Goal: Information Seeking & Learning: Learn about a topic

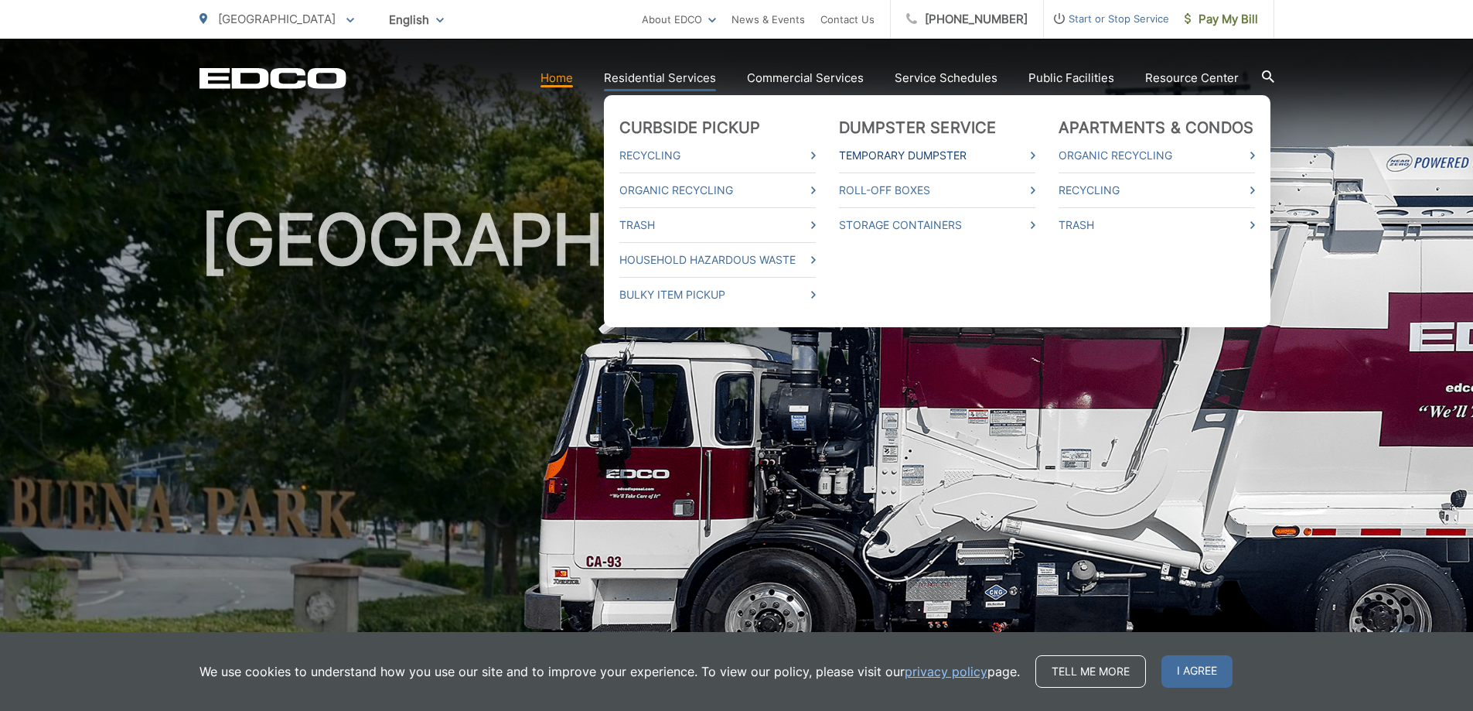
click at [930, 151] on link "Temporary Dumpster" at bounding box center [937, 155] width 196 height 19
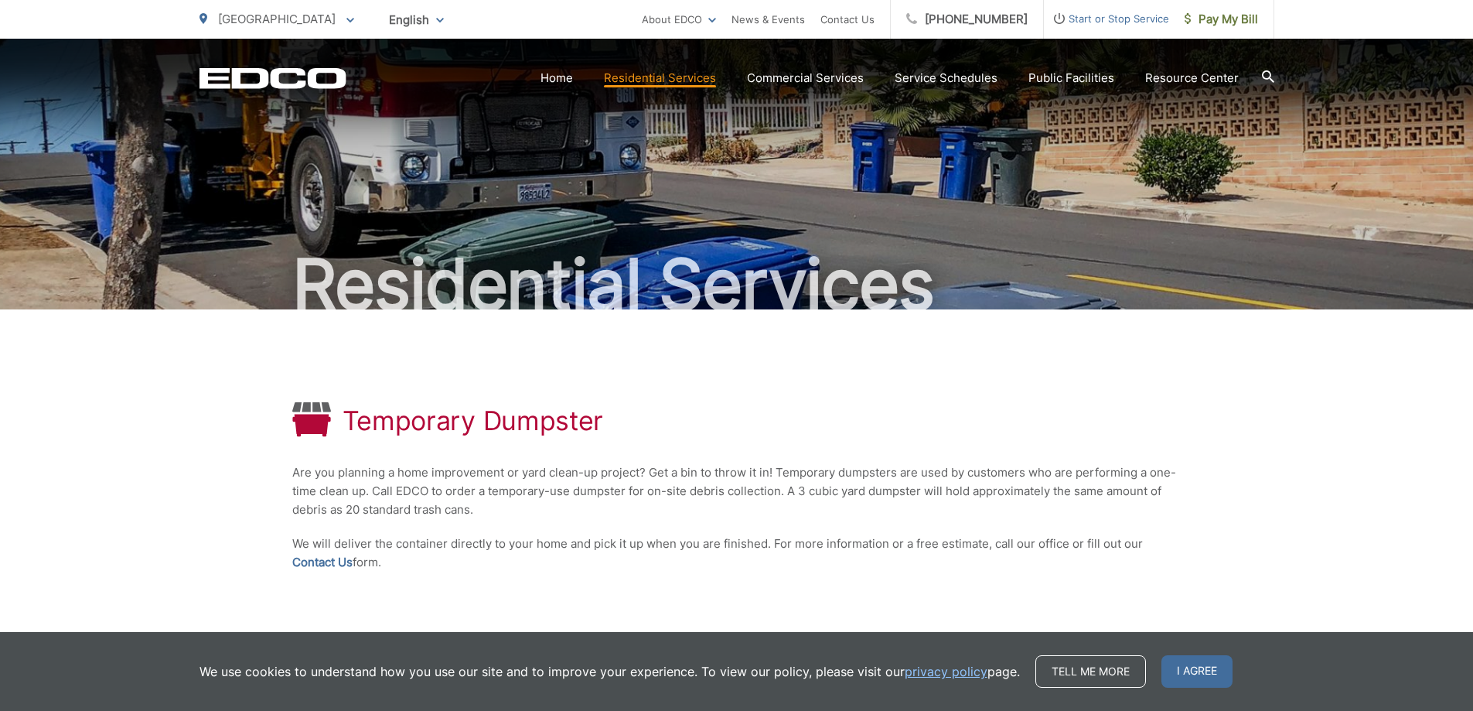
click at [510, 529] on div "Temporary Dumpster Are you planning a home improvement or yard clean-up project…" at bounding box center [736, 486] width 889 height 355
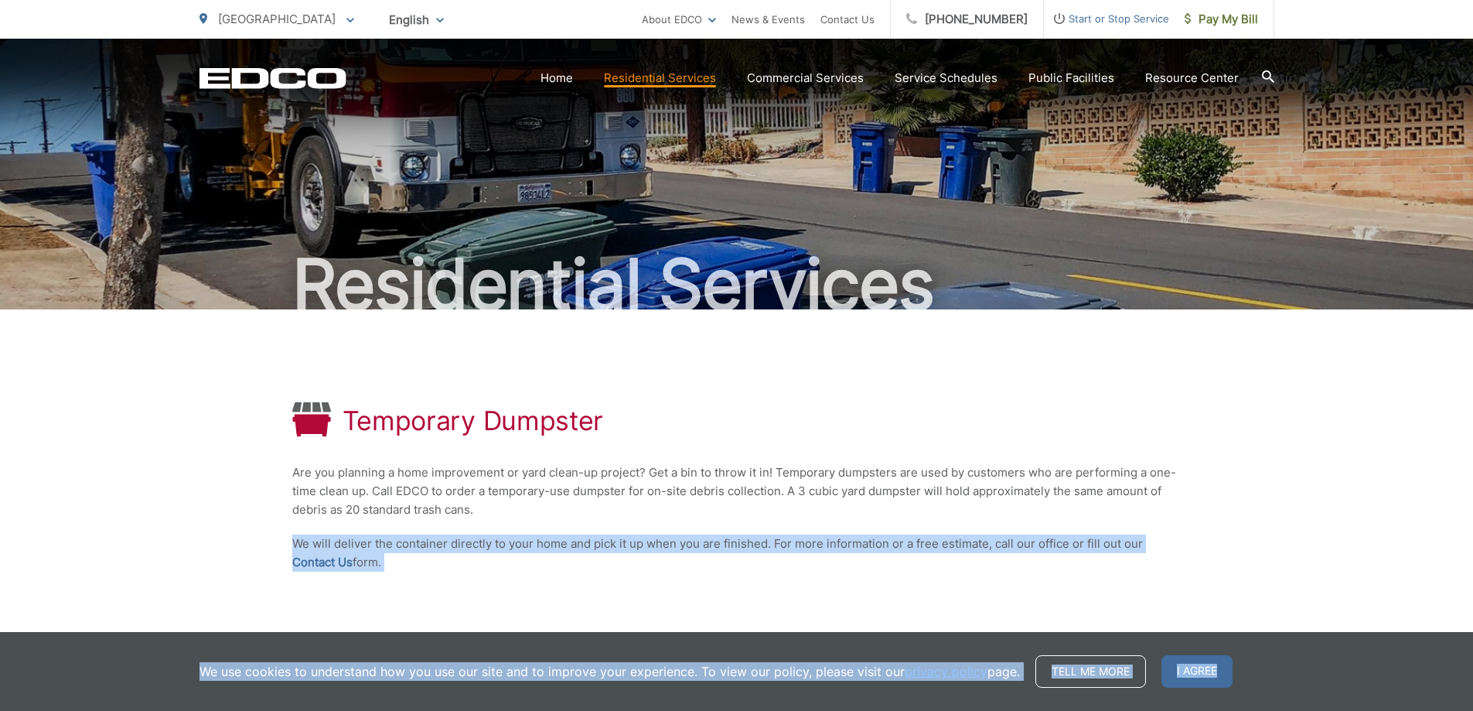
drag, startPoint x: 493, startPoint y: 503, endPoint x: 272, endPoint y: 499, distance: 220.5
click at [299, 469] on body "Home Back Home Residential Services Overview Curbside Pickup Recycling Organic …" at bounding box center [736, 355] width 1473 height 711
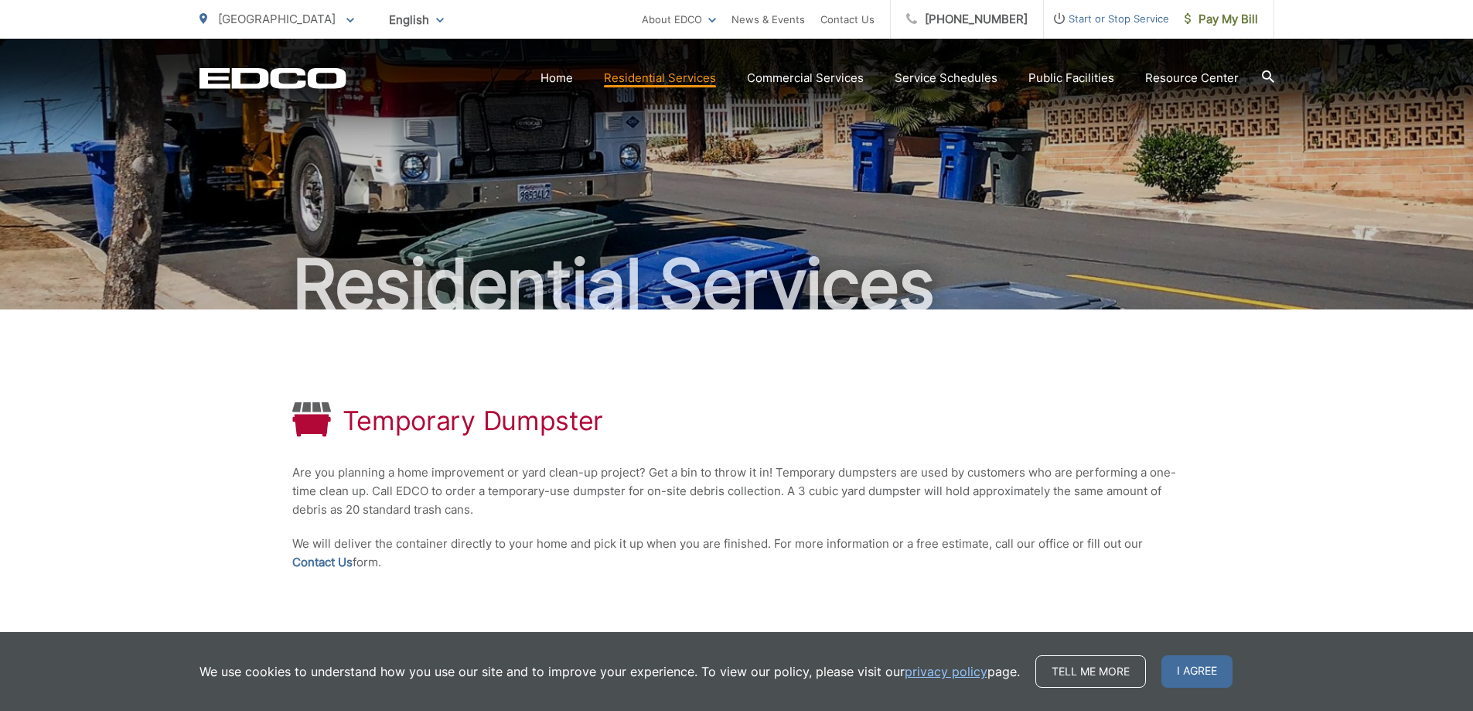
click at [413, 503] on p "Are you planning a home improvement or yard clean-up project? Get a bin to thro…" at bounding box center [736, 491] width 889 height 56
drag, startPoint x: 481, startPoint y: 510, endPoint x: 459, endPoint y: 511, distance: 21.7
click at [321, 511] on p "Are you planning a home improvement or yard clean-up project? Get a bin to thro…" at bounding box center [736, 491] width 889 height 56
click at [772, 524] on div "Temporary Dumpster Are you planning a home improvement or yard clean-up project…" at bounding box center [736, 486] width 889 height 355
click at [1225, 664] on span "I agree" at bounding box center [1197, 671] width 71 height 32
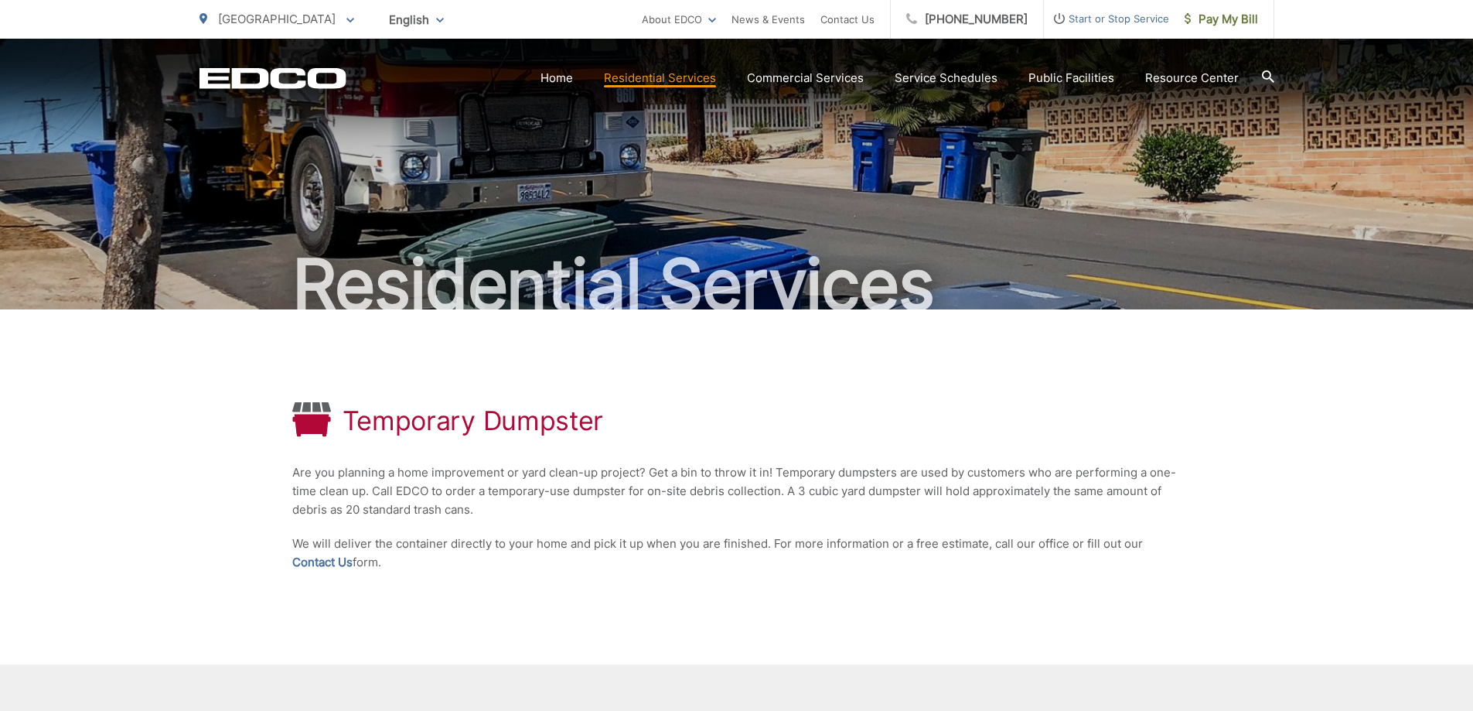
click at [780, 530] on div "Temporary Dumpster Are you planning a home improvement or yard clean-up project…" at bounding box center [736, 486] width 889 height 355
click at [567, 503] on p "Are you planning a home improvement or yard clean-up project? Get a bin to thro…" at bounding box center [736, 491] width 889 height 56
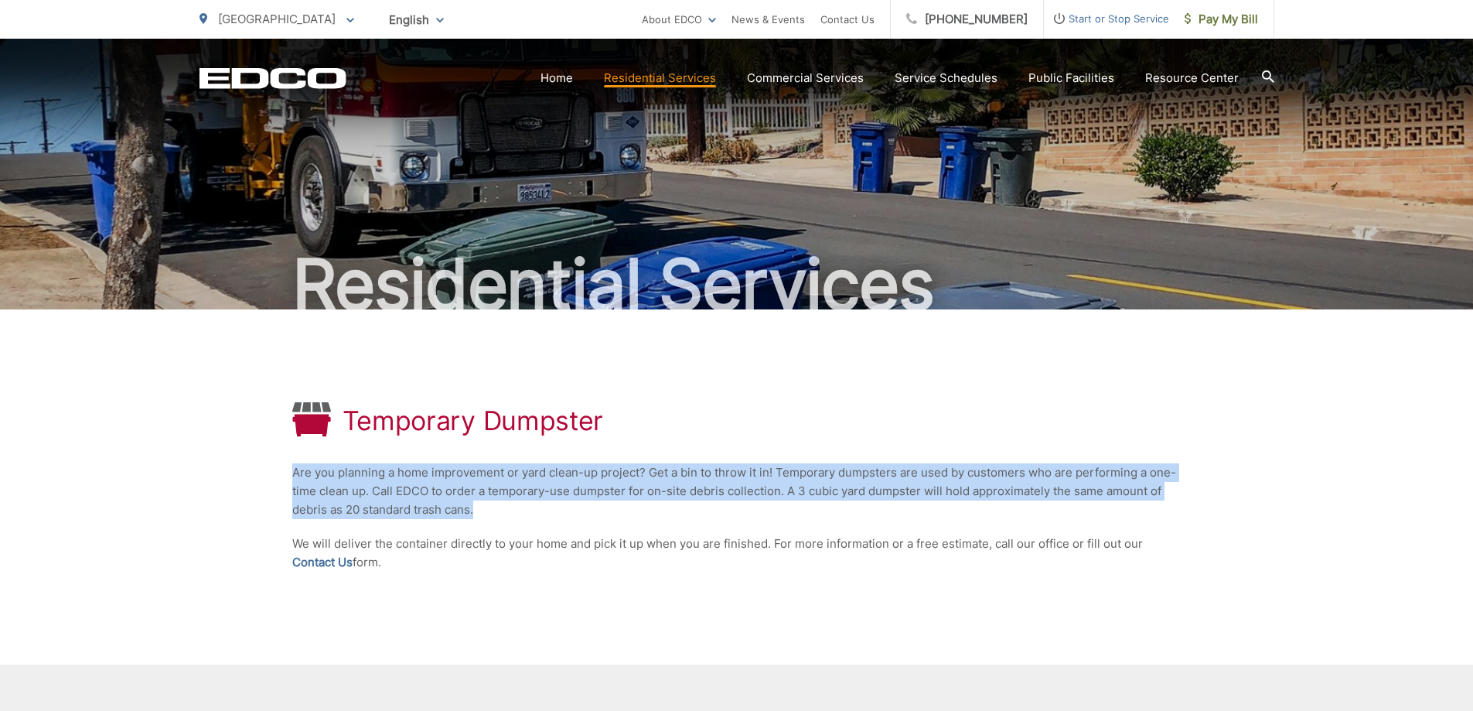
drag, startPoint x: 496, startPoint y: 507, endPoint x: 278, endPoint y: 456, distance: 223.2
click at [278, 456] on div "Temporary Dumpster Are you planning a home improvement or yard clean-up project…" at bounding box center [736, 556] width 1473 height 495
click at [1172, 482] on p "Are you planning a home improvement or yard clean-up project? Get a bin to thro…" at bounding box center [736, 491] width 889 height 56
